Goal: Navigation & Orientation: Find specific page/section

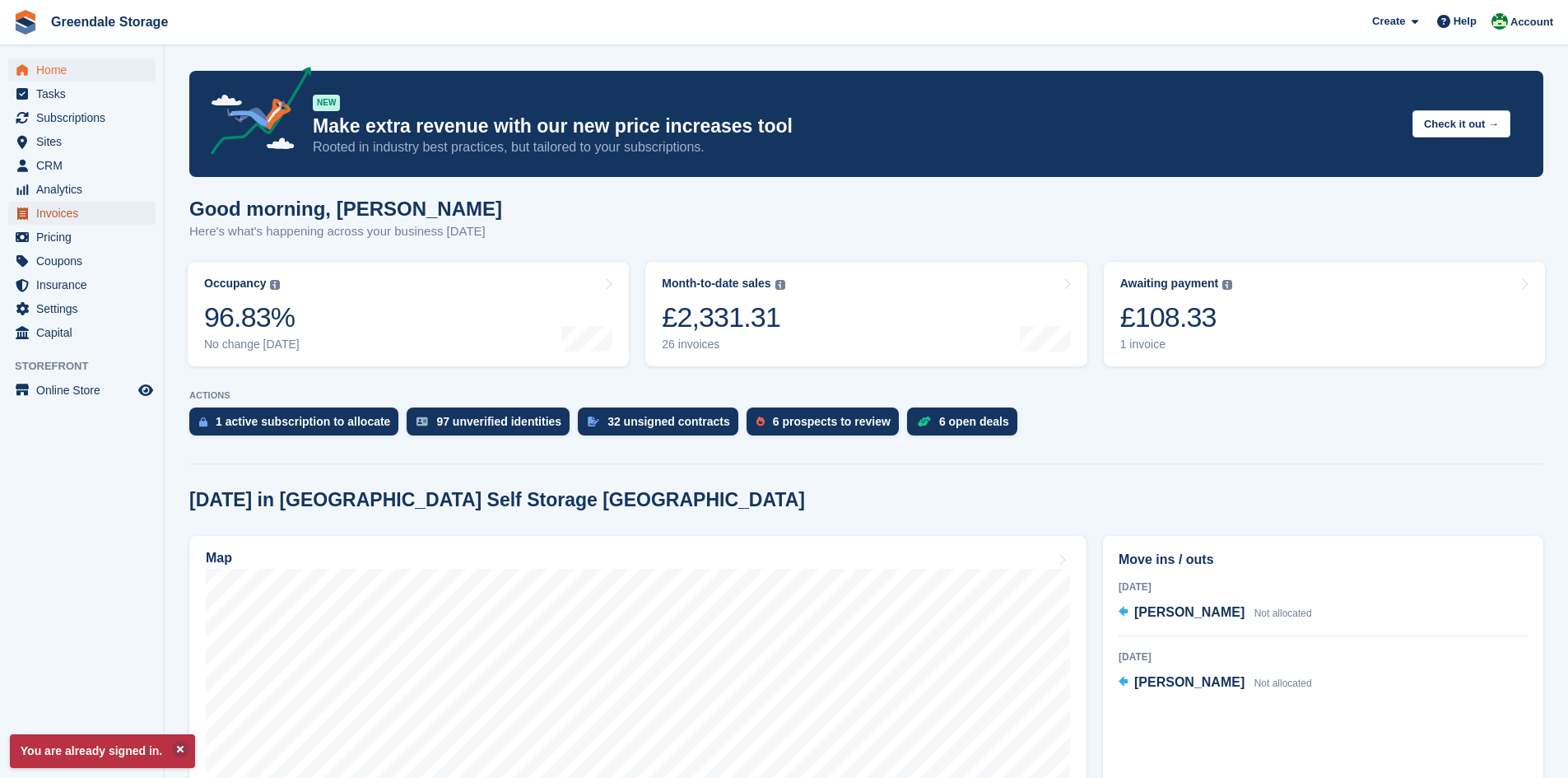
click at [67, 212] on span "Invoices" at bounding box center [85, 213] width 98 height 23
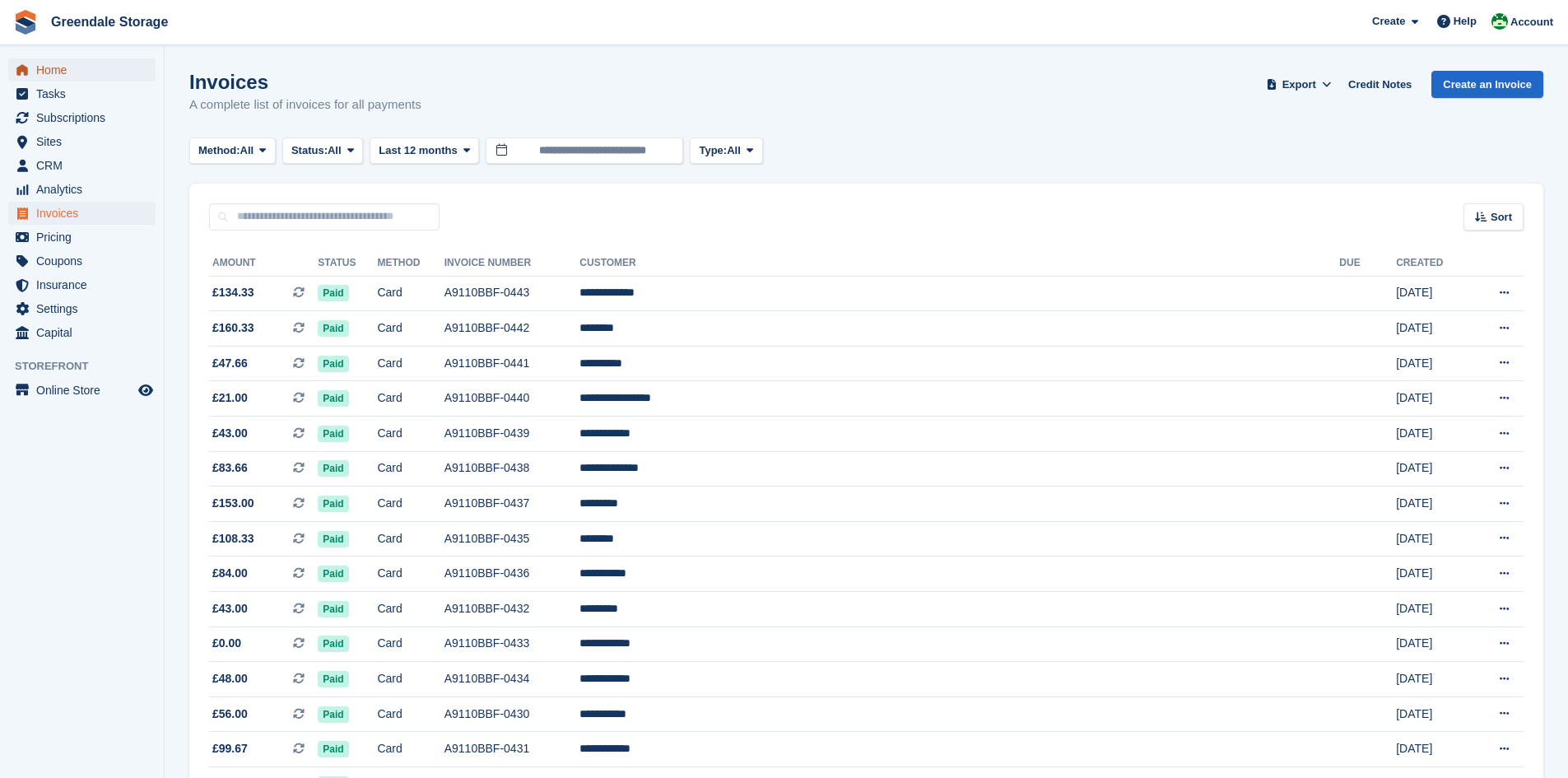
click at [64, 74] on span "Home" at bounding box center [85, 70] width 98 height 23
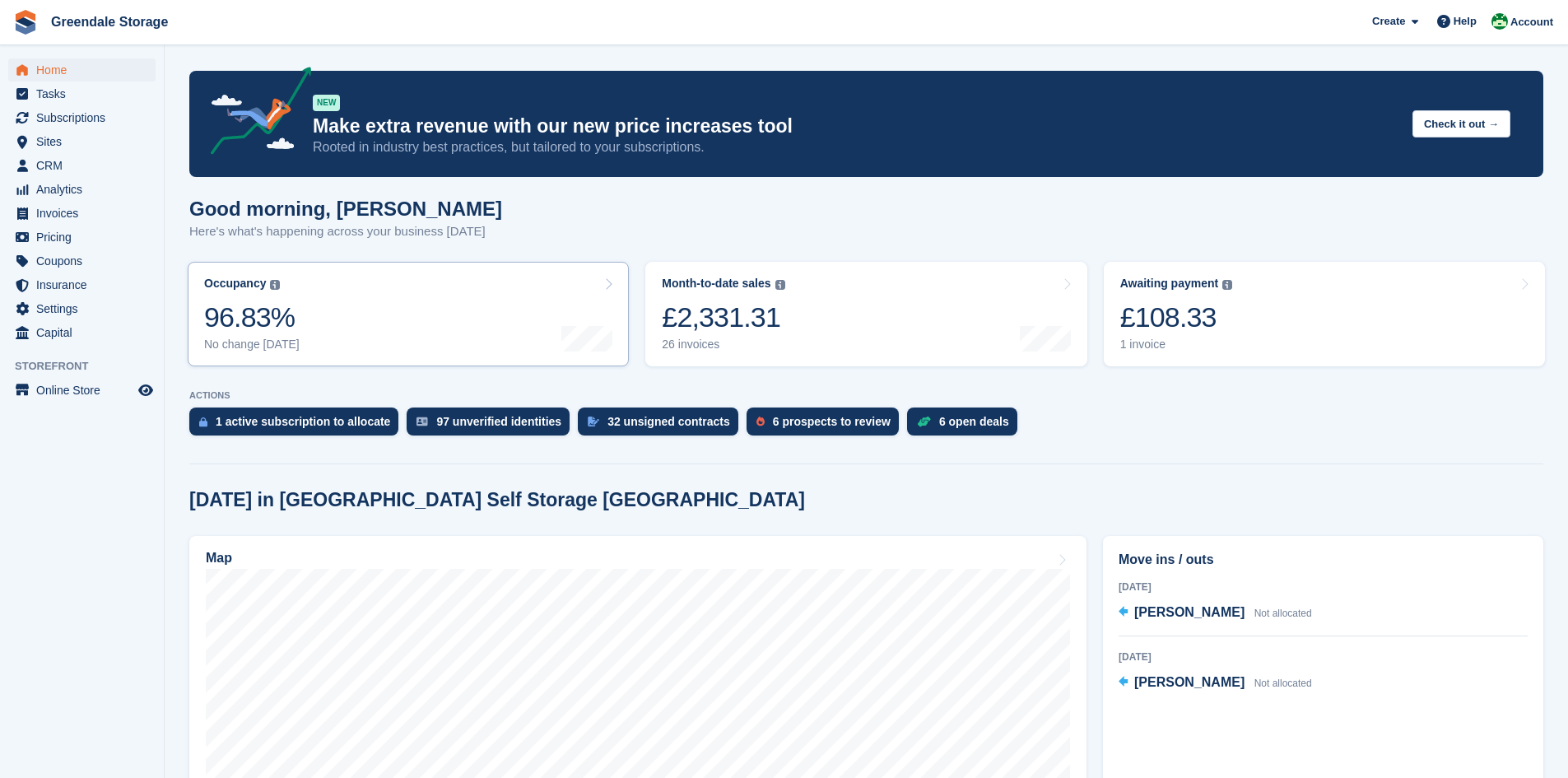
click at [535, 296] on link "Occupancy The percentage of all currently allocated units in terms of area. Inc…" at bounding box center [408, 314] width 441 height 105
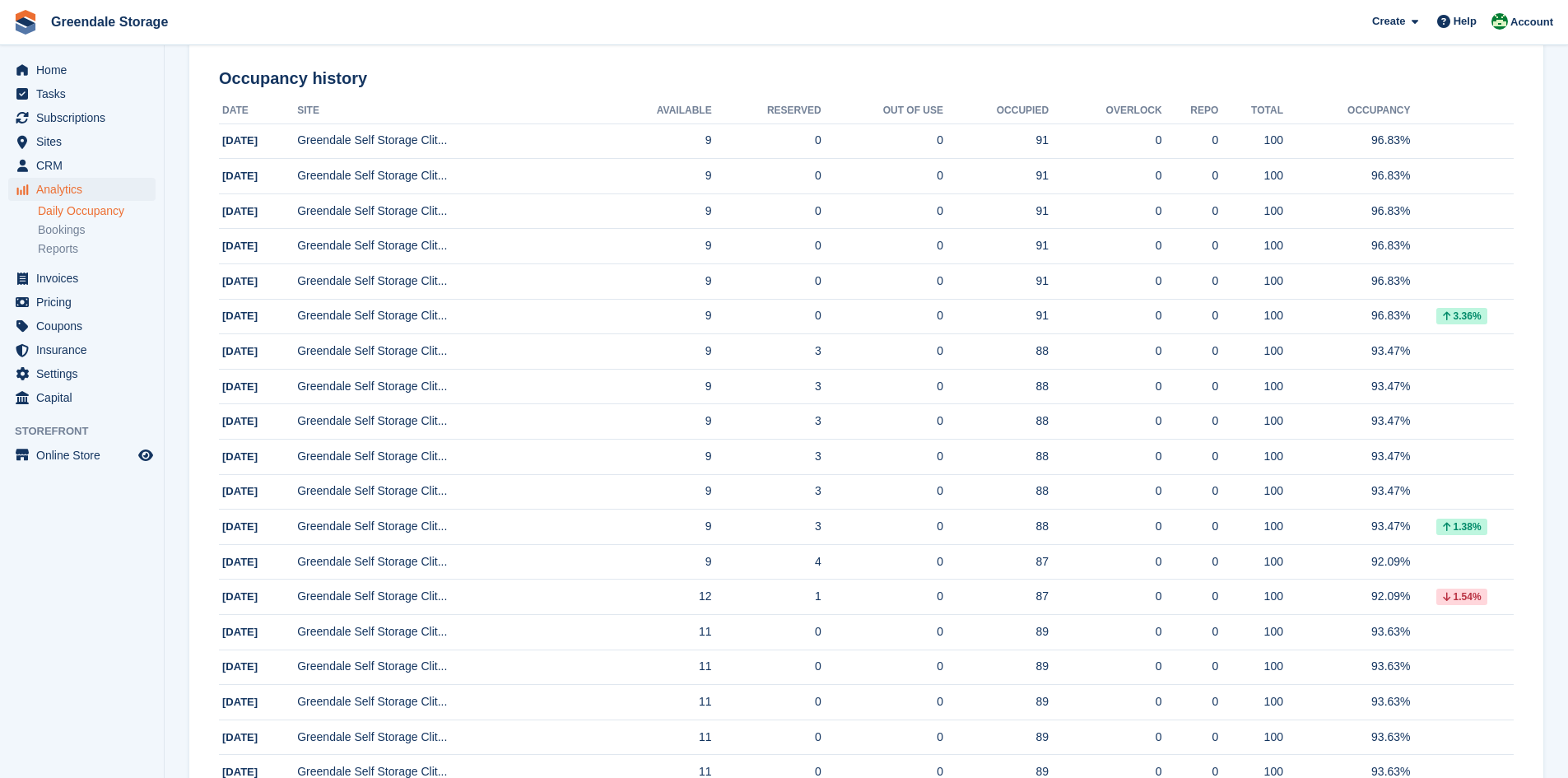
scroll to position [247, 0]
click at [70, 233] on link "Bookings" at bounding box center [97, 230] width 118 height 16
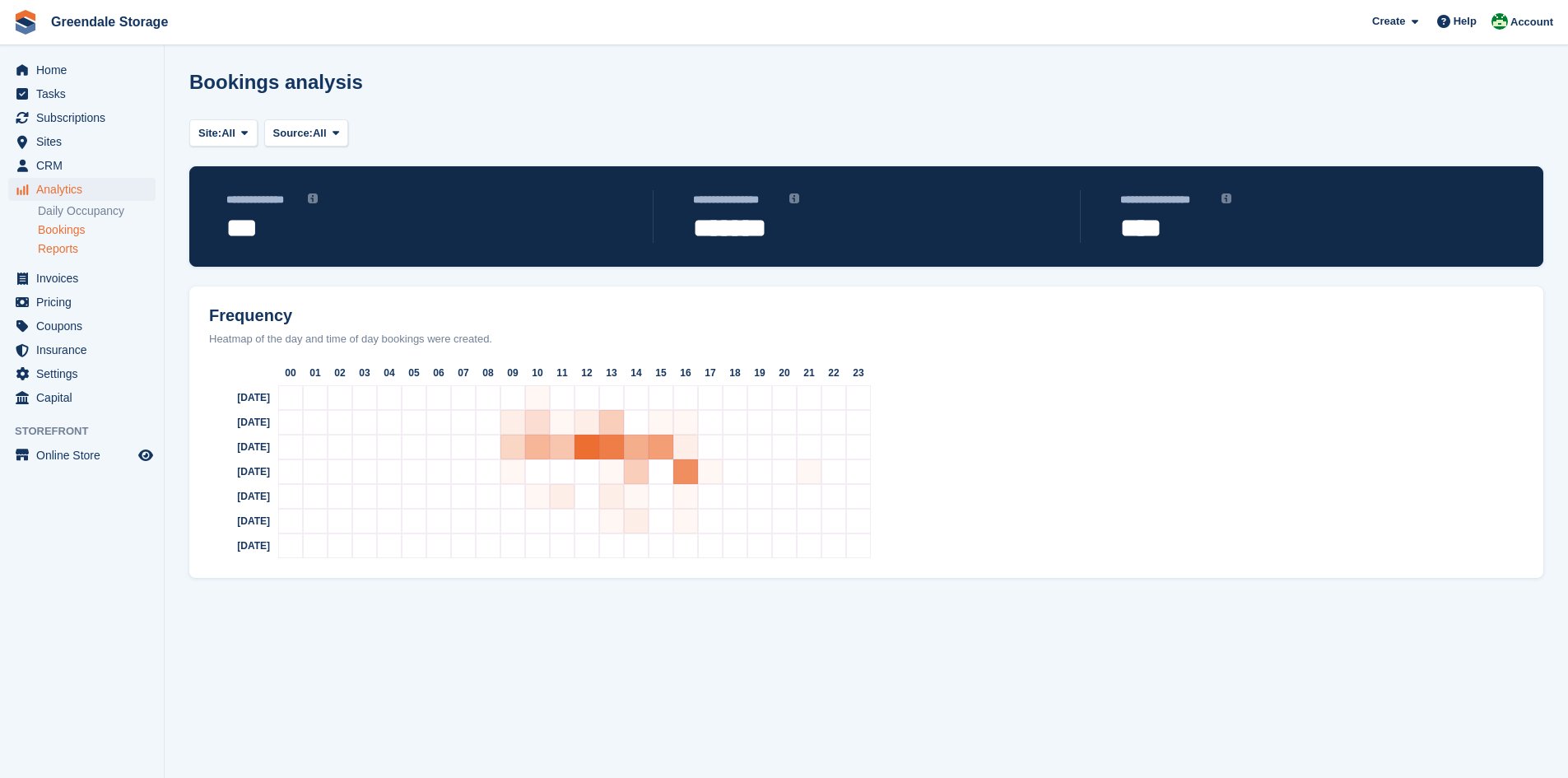
click at [73, 246] on link "Reports" at bounding box center [97, 249] width 118 height 16
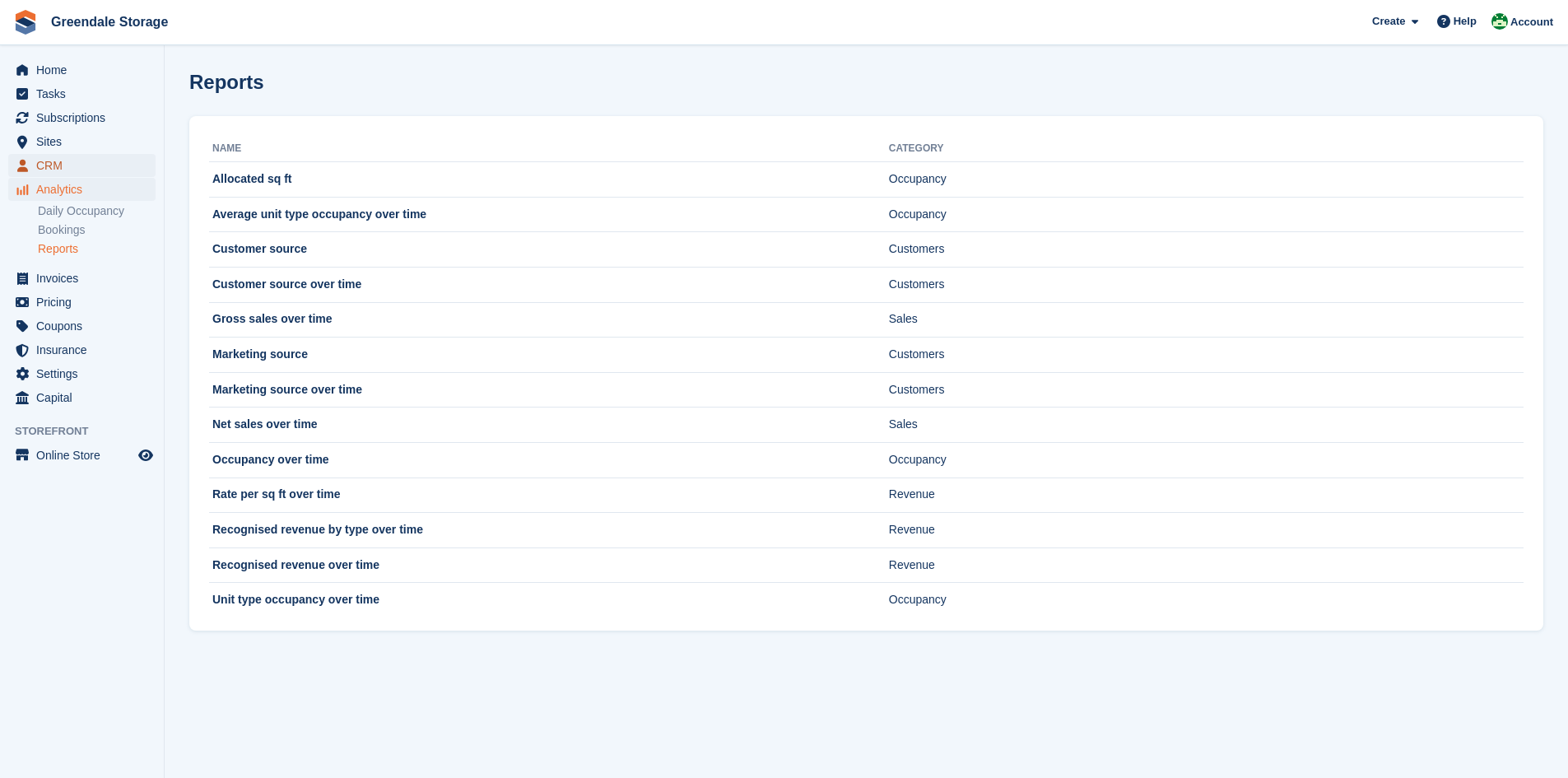
click at [59, 164] on span "CRM" at bounding box center [85, 165] width 98 height 23
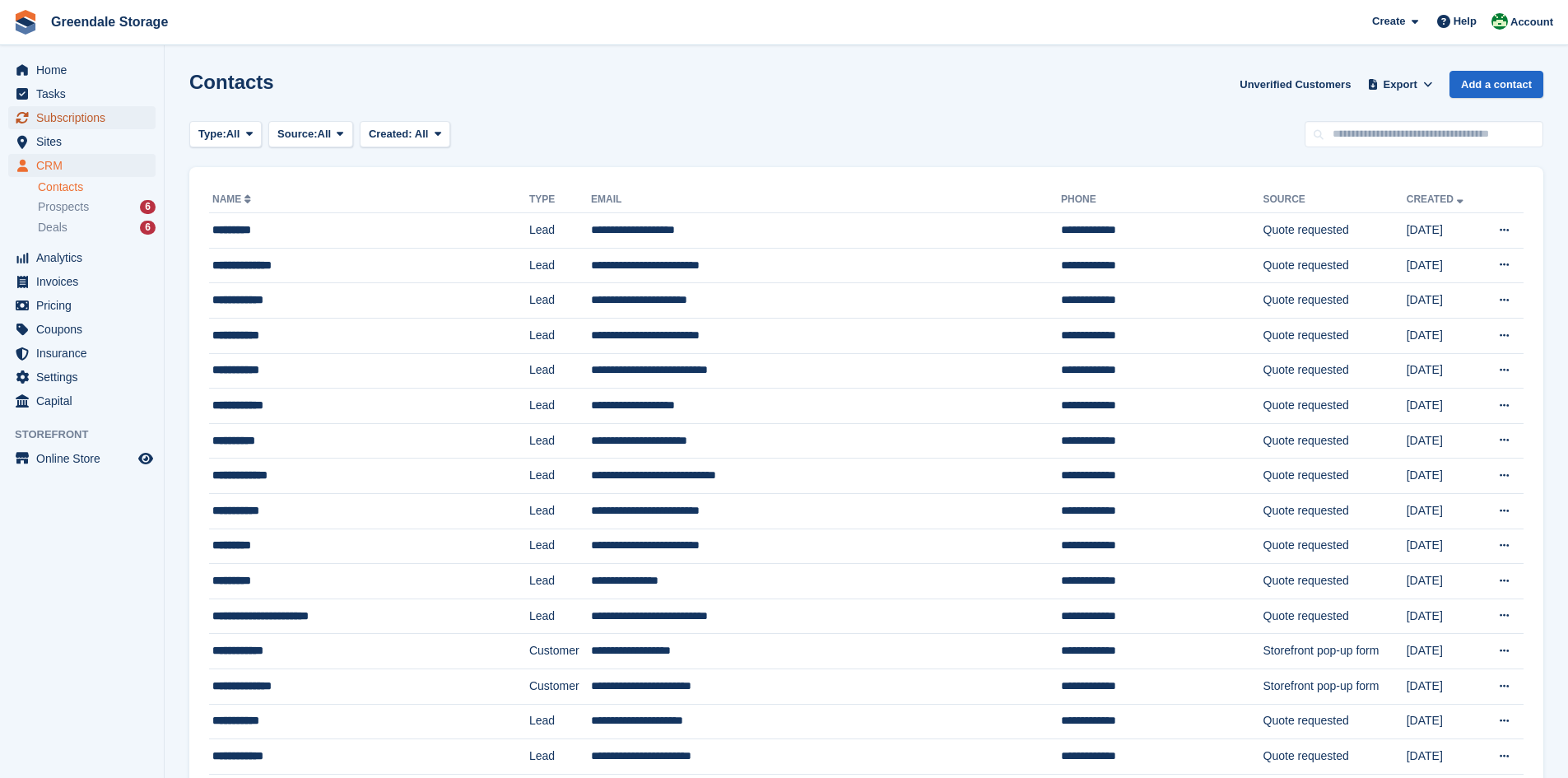
click at [91, 119] on span "Subscriptions" at bounding box center [85, 117] width 98 height 23
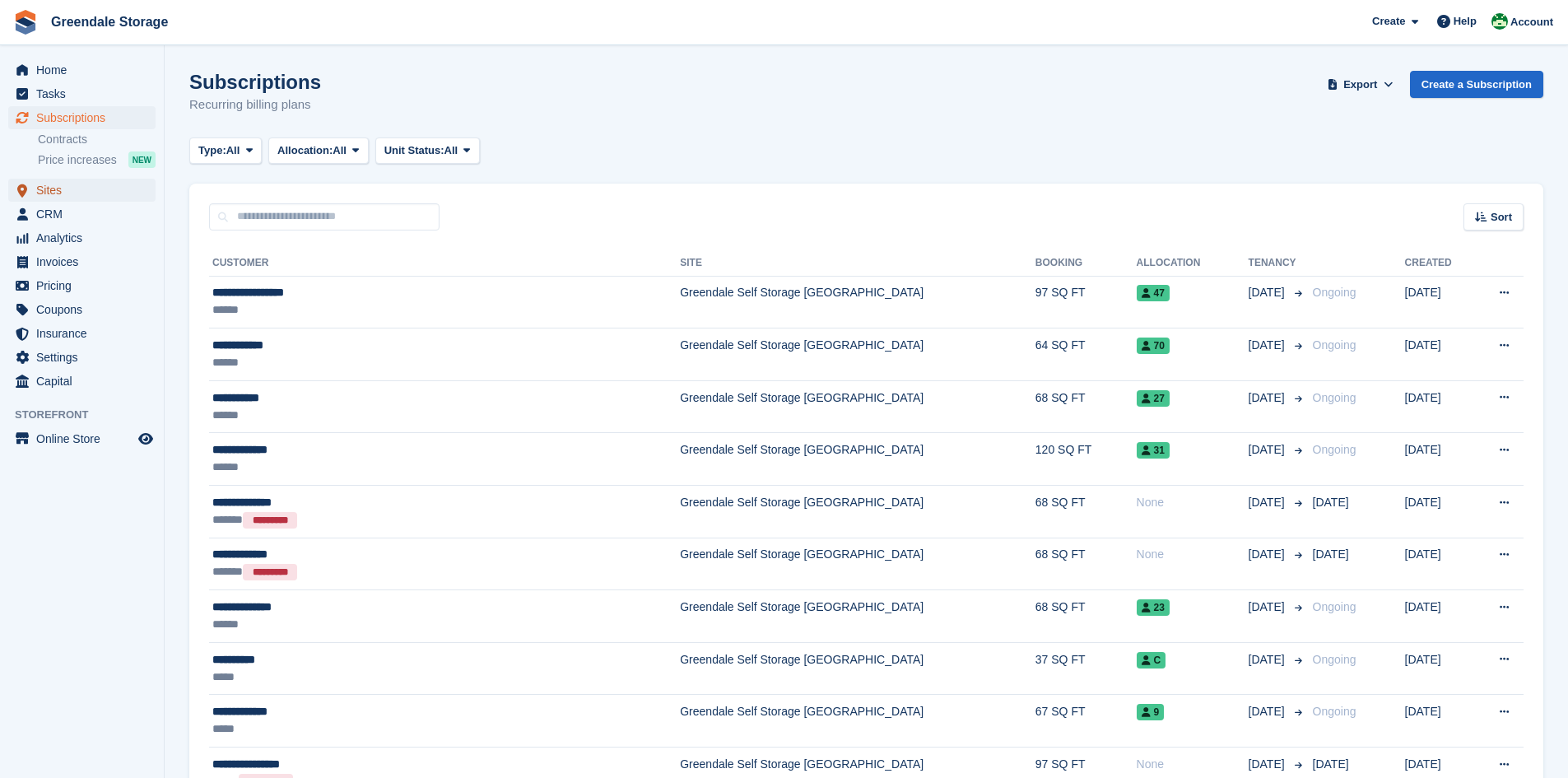
click at [64, 186] on span "Sites" at bounding box center [85, 190] width 98 height 23
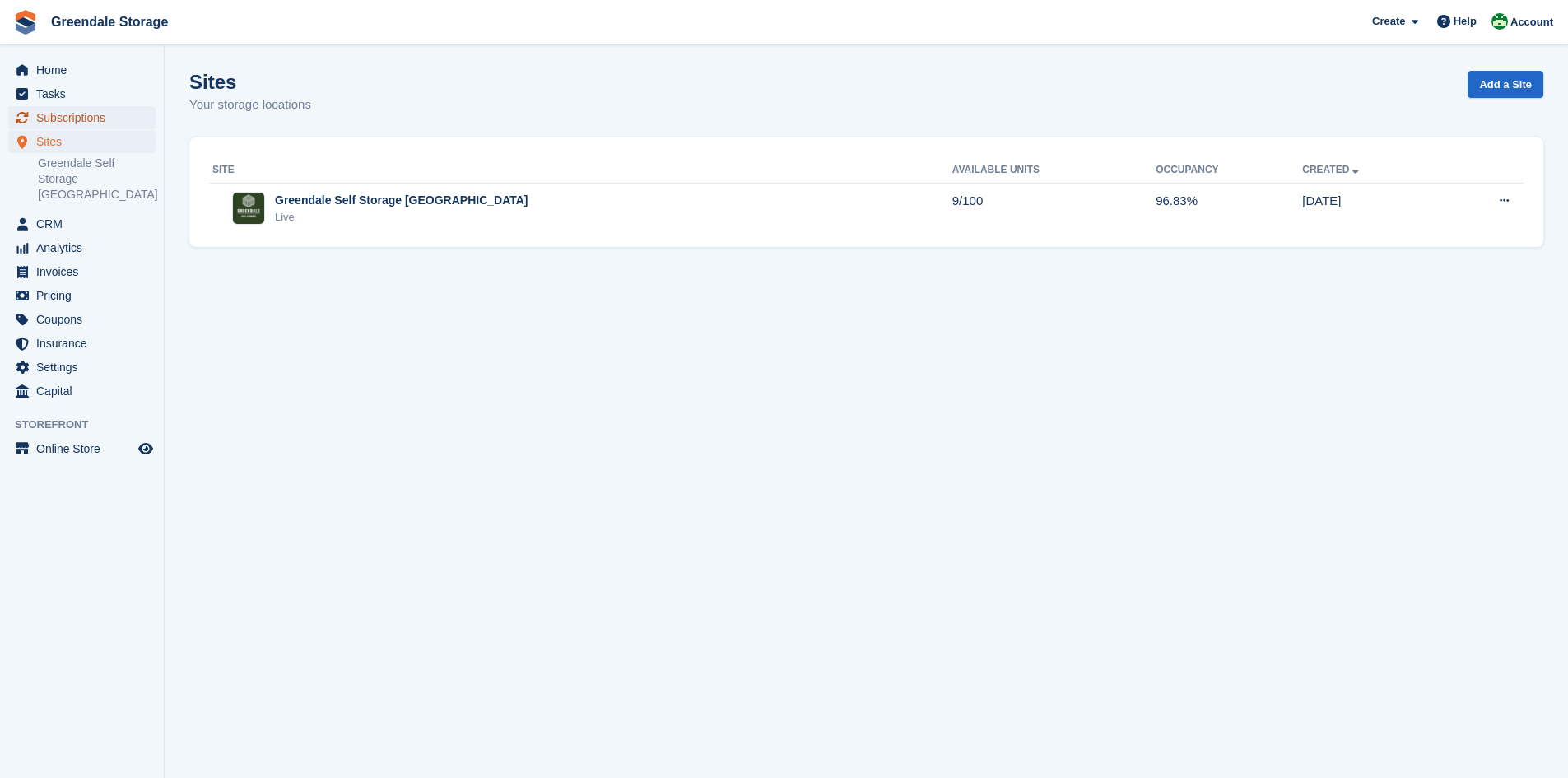
click at [77, 119] on span "Subscriptions" at bounding box center [85, 117] width 98 height 23
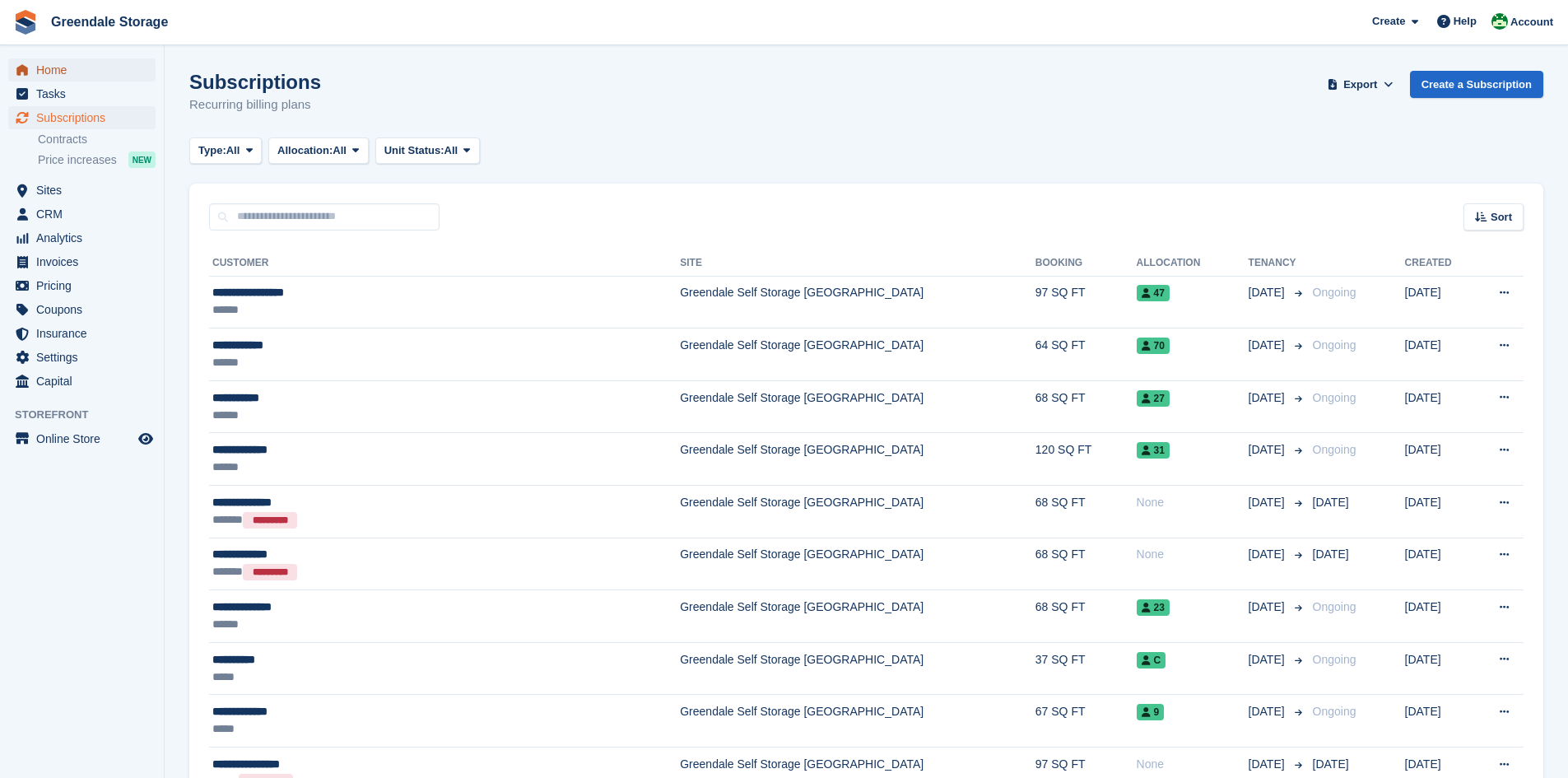
click at [56, 70] on span "Home" at bounding box center [85, 70] width 98 height 23
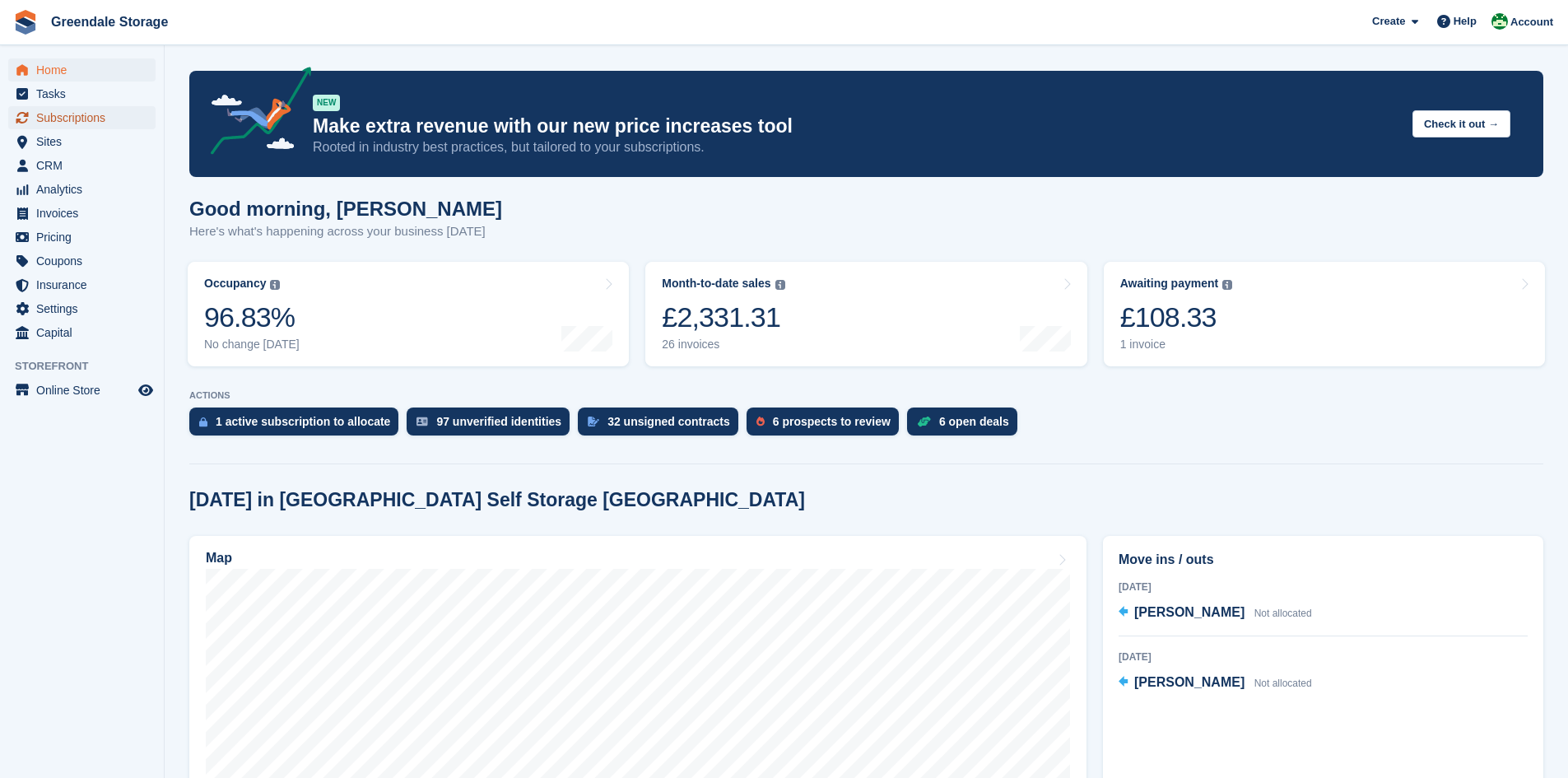
click at [80, 115] on span "Subscriptions" at bounding box center [85, 117] width 98 height 23
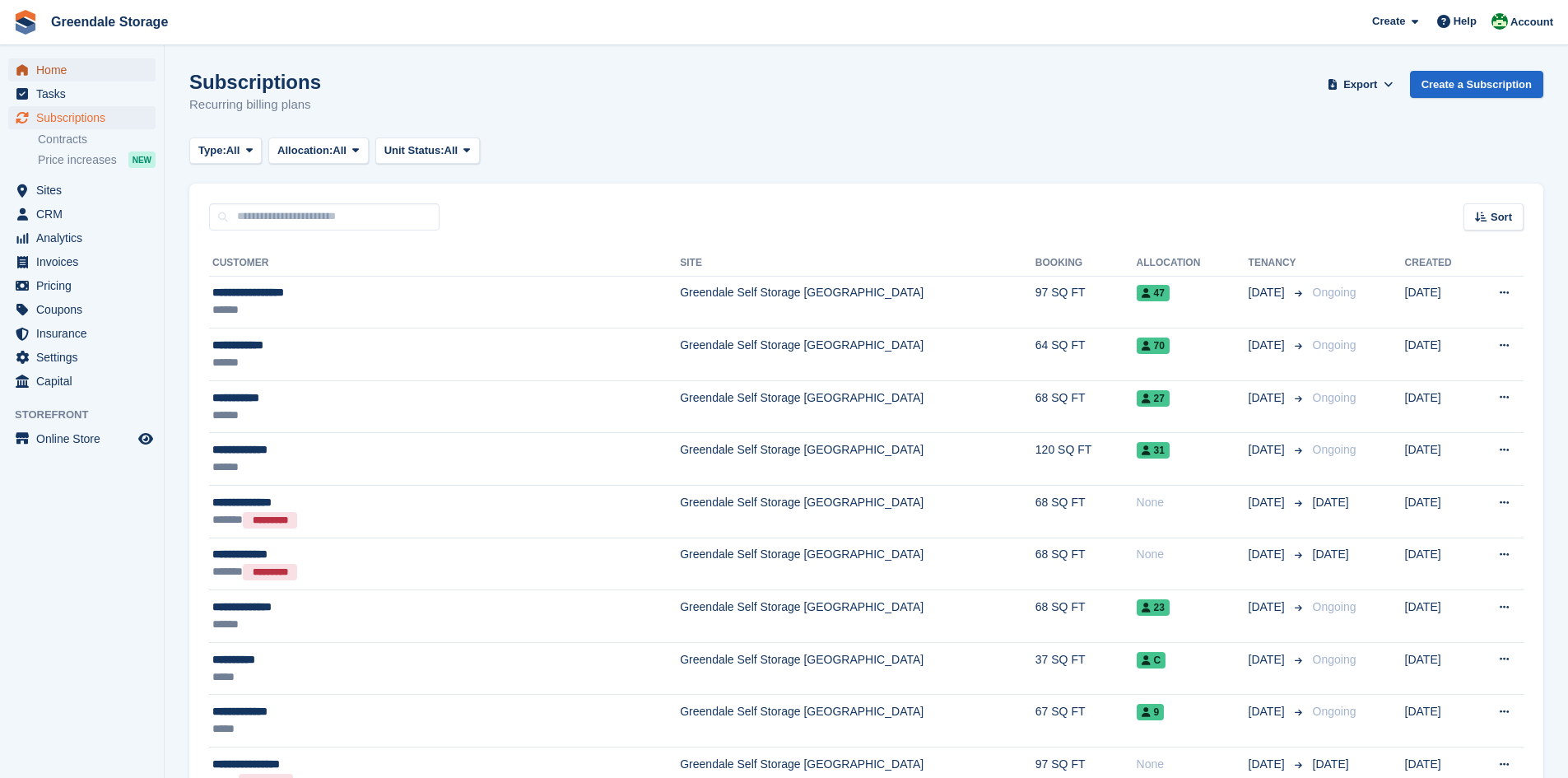
click at [47, 72] on span "Home" at bounding box center [85, 70] width 98 height 23
